Goal: Transaction & Acquisition: Purchase product/service

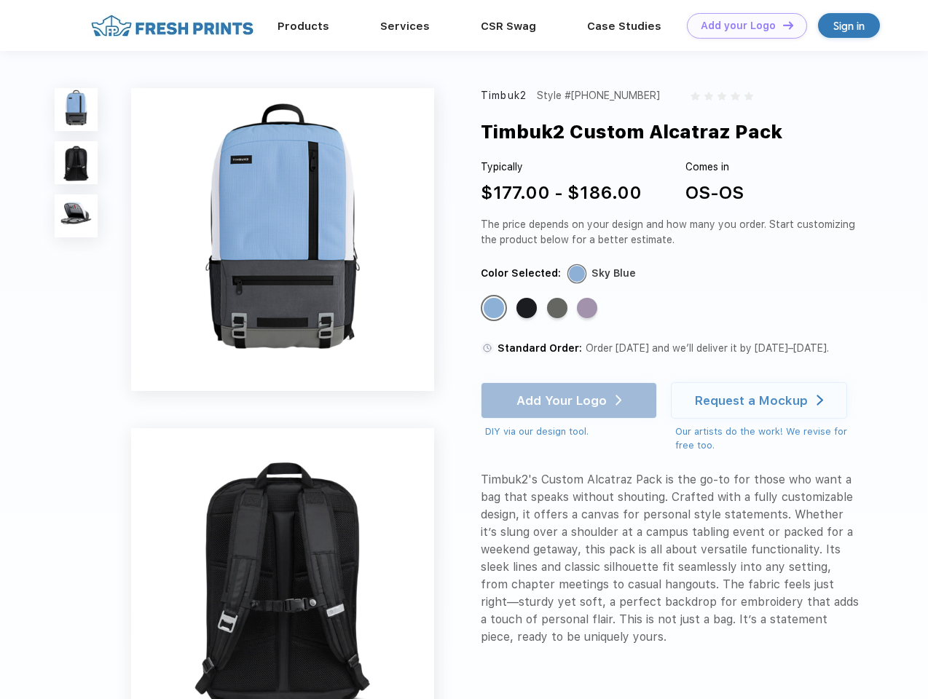
click at [742, 26] on link "Add your Logo Design Tool" at bounding box center [747, 26] width 120 height 26
click at [0, 0] on div "Design Tool" at bounding box center [0, 0] width 0 height 0
click at [782, 25] on link "Add your Logo Design Tool" at bounding box center [747, 26] width 120 height 26
click at [77, 109] on img at bounding box center [76, 109] width 43 height 43
click at [77, 163] on img at bounding box center [76, 162] width 43 height 43
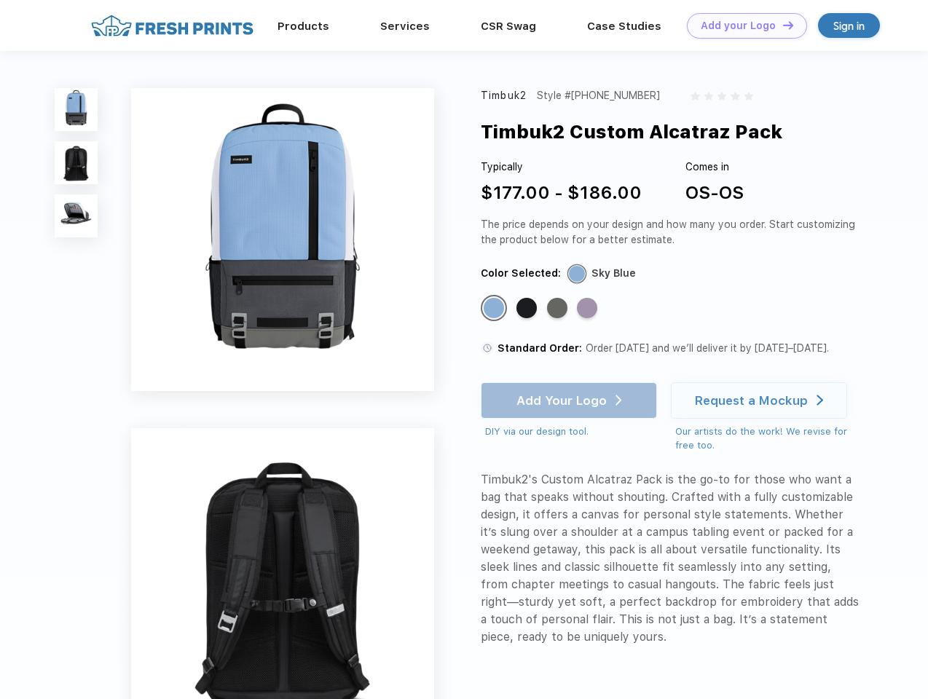
click at [77, 216] on img at bounding box center [76, 216] width 43 height 43
click at [495, 309] on div "Standard Color" at bounding box center [494, 308] width 20 height 20
click at [528, 309] on div "Standard Color" at bounding box center [527, 308] width 20 height 20
click at [559, 309] on div "Standard Color" at bounding box center [557, 308] width 20 height 20
click at [589, 309] on div "Standard Color" at bounding box center [587, 308] width 20 height 20
